Goal: Find contact information: Find contact information

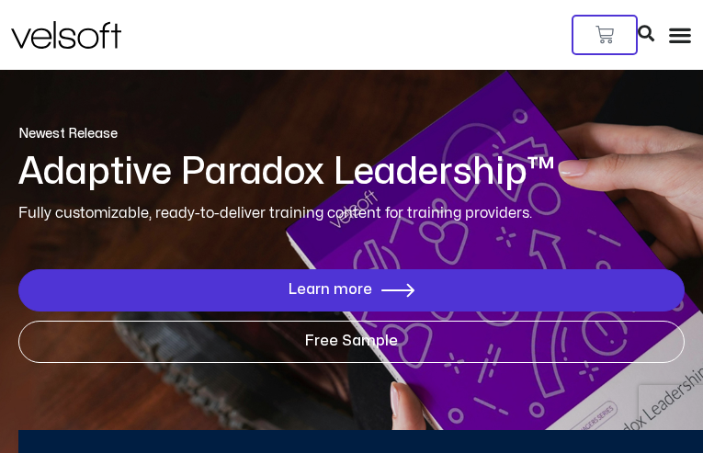
type input "**********"
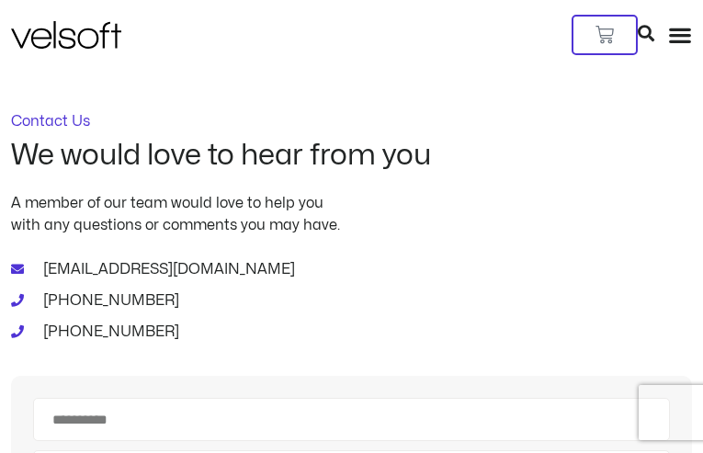
type input "********"
type input "**********"
